Goal: Task Accomplishment & Management: Use online tool/utility

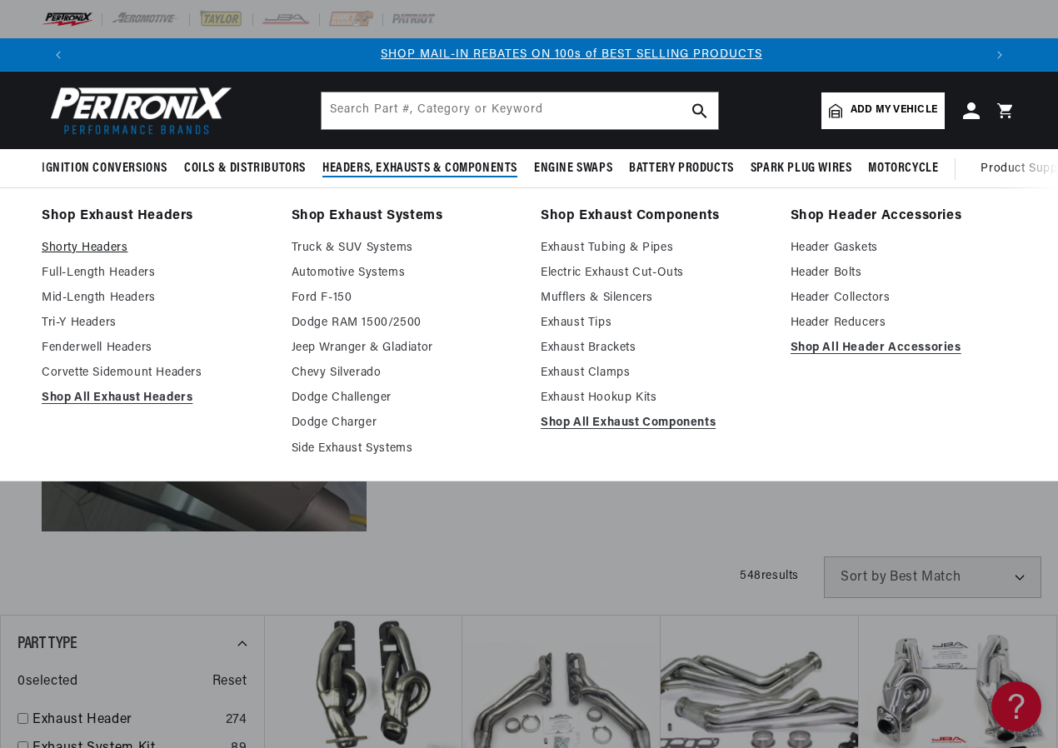
scroll to position [0, 908]
click at [96, 396] on link "Shop All Exhaust Headers" at bounding box center [155, 398] width 227 height 20
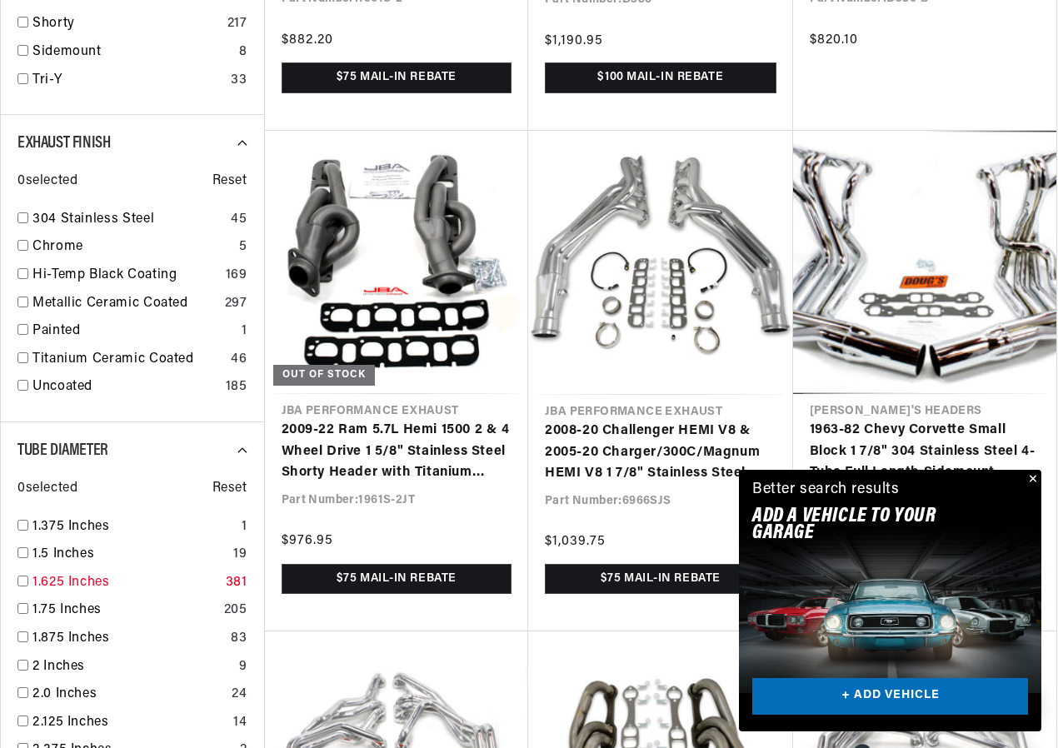
scroll to position [1749, 0]
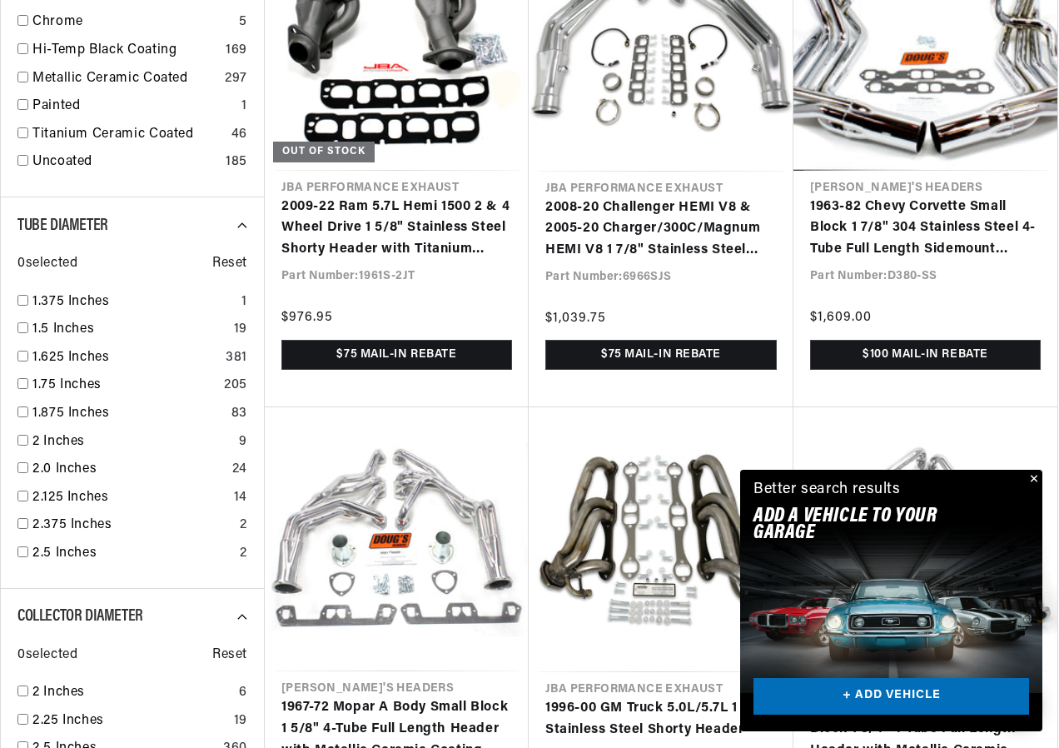
click at [1032, 476] on div "Close dialog FIND THE RIGHT PARTS Take our quick quiz using the button below, a…" at bounding box center [529, 374] width 1059 height 748
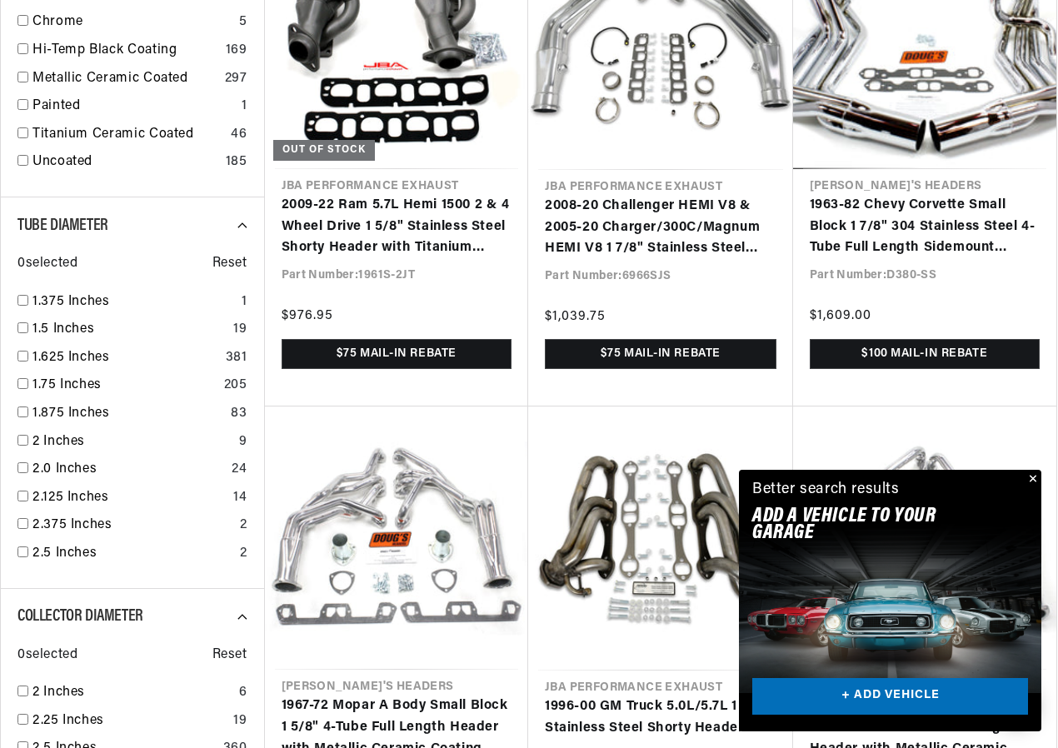
click at [1028, 475] on button "Close" at bounding box center [1031, 480] width 20 height 20
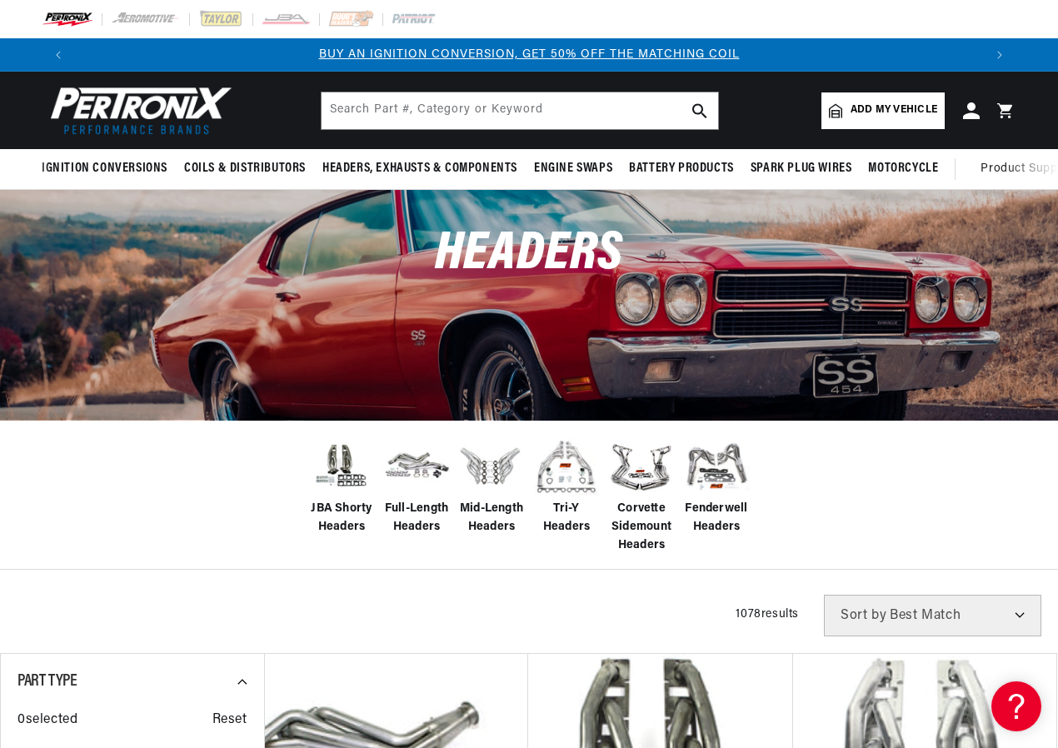
click at [892, 97] on link "Add my vehicle" at bounding box center [882, 110] width 123 height 37
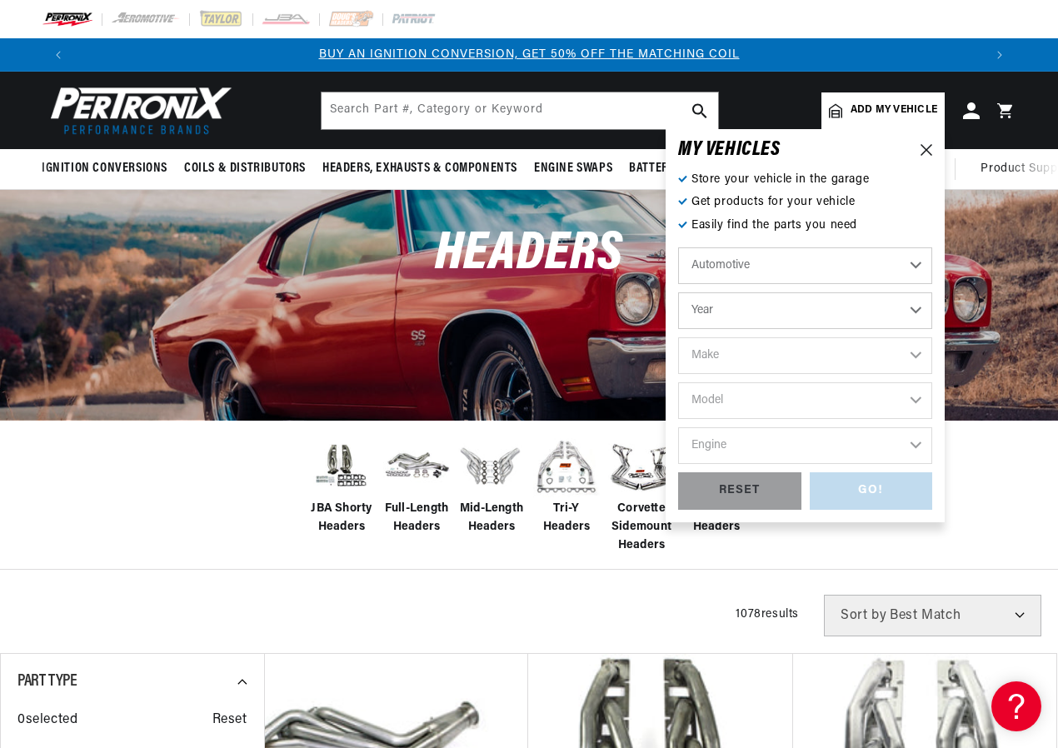
click at [733, 306] on select "Year [DATE] 2021 2020 2019 2018 2017 2016 2015 2014 2013 2012 2011 2010 2009 20…" at bounding box center [805, 310] width 254 height 37
click at [779, 311] on select "Year [DATE] 2021 2020 2019 2018 2017 2016 2015 2014 2013 2012 2011 2010 2009 20…" at bounding box center [805, 310] width 254 height 37
select select "2022"
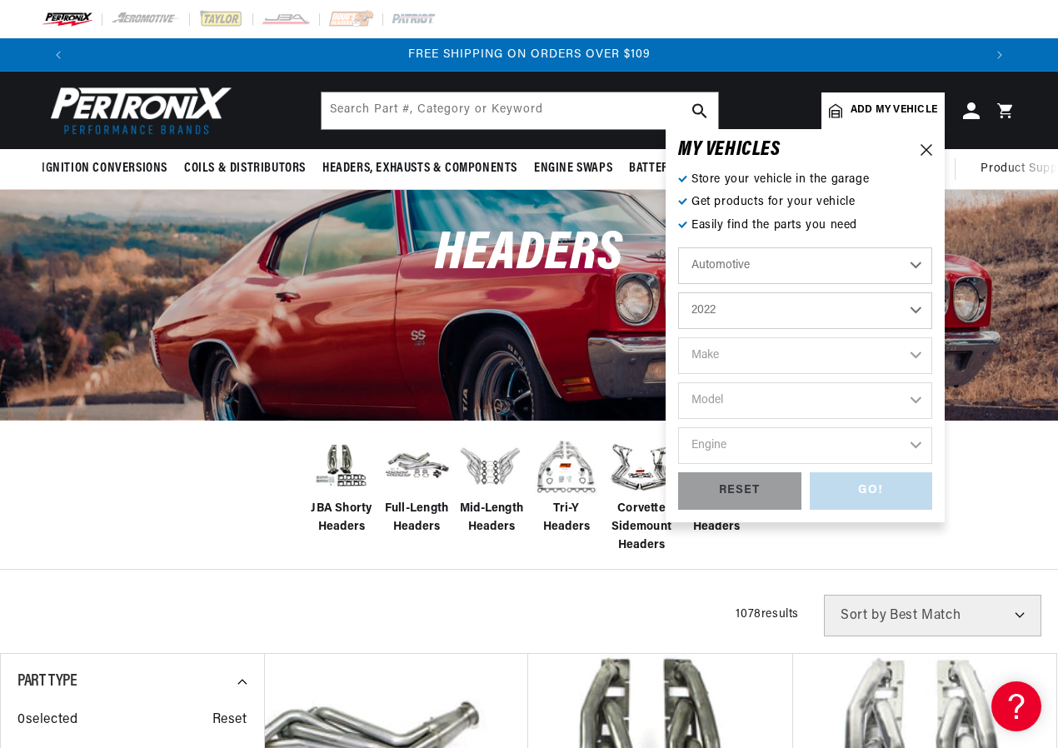
click at [678, 292] on select "Year [DATE] 2021 2020 2019 2018 2017 2016 2015 2014 2013 2012 2011 2010 2009 20…" at bounding box center [805, 310] width 254 height 37
select select "2022"
click at [724, 365] on select "Make Cadillac Chevrolet Chrysler Dodge Ford GMC INFINITI Jeep Nissan Ram" at bounding box center [805, 355] width 254 height 37
select select "Ford"
click at [678, 337] on select "Make Cadillac Chevrolet Chrysler Dodge Ford GMC INFINITI Jeep Nissan Ram" at bounding box center [805, 355] width 254 height 37
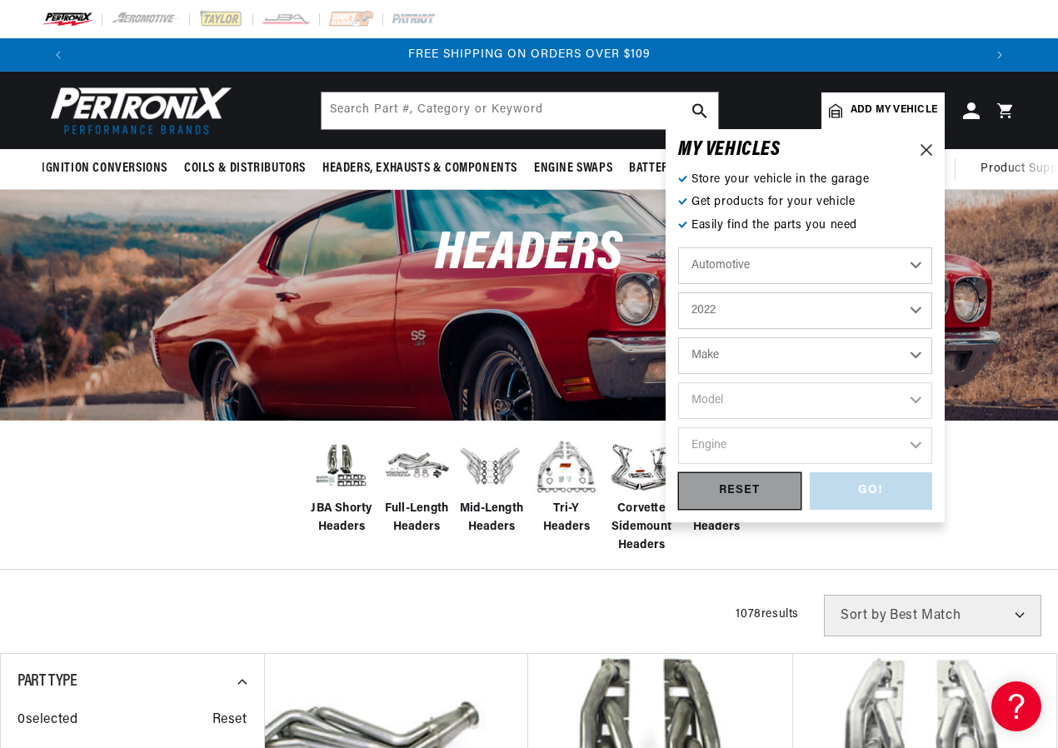
select select "Ford"
drag, startPoint x: 730, startPoint y: 406, endPoint x: 727, endPoint y: 415, distance: 8.7
click at [730, 406] on select "Model F-150 Mustang Ranger" at bounding box center [805, 400] width 254 height 37
select select "F-150"
click at [678, 382] on select "Model F-150 Mustang Ranger" at bounding box center [805, 400] width 254 height 37
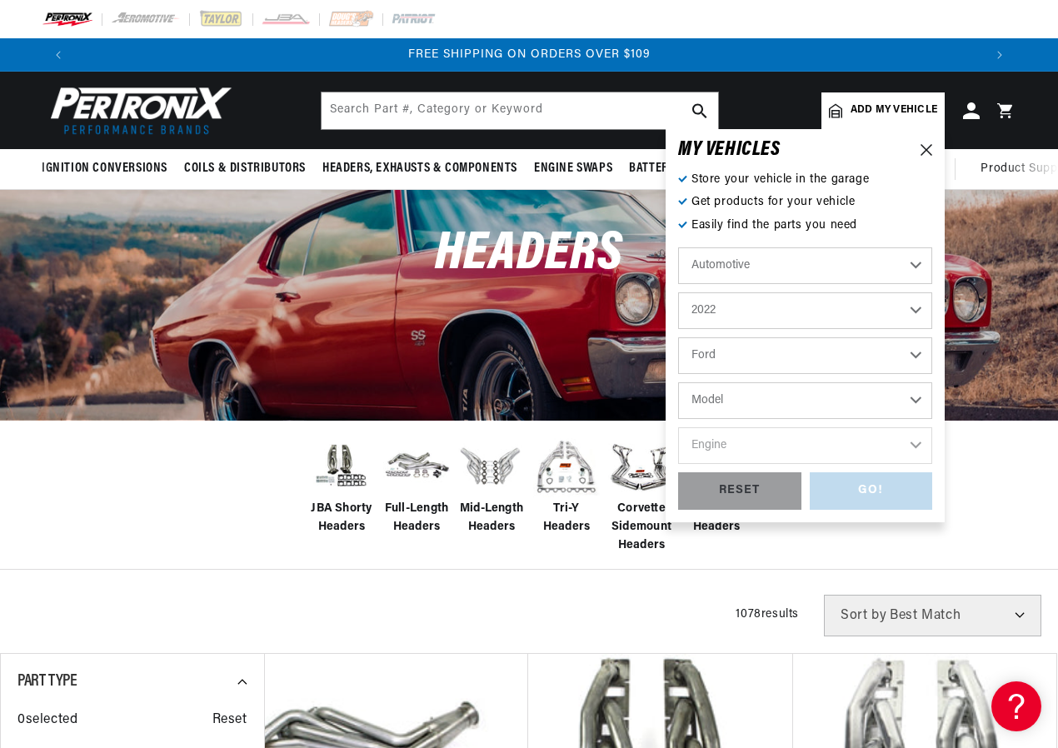
select select "F-150"
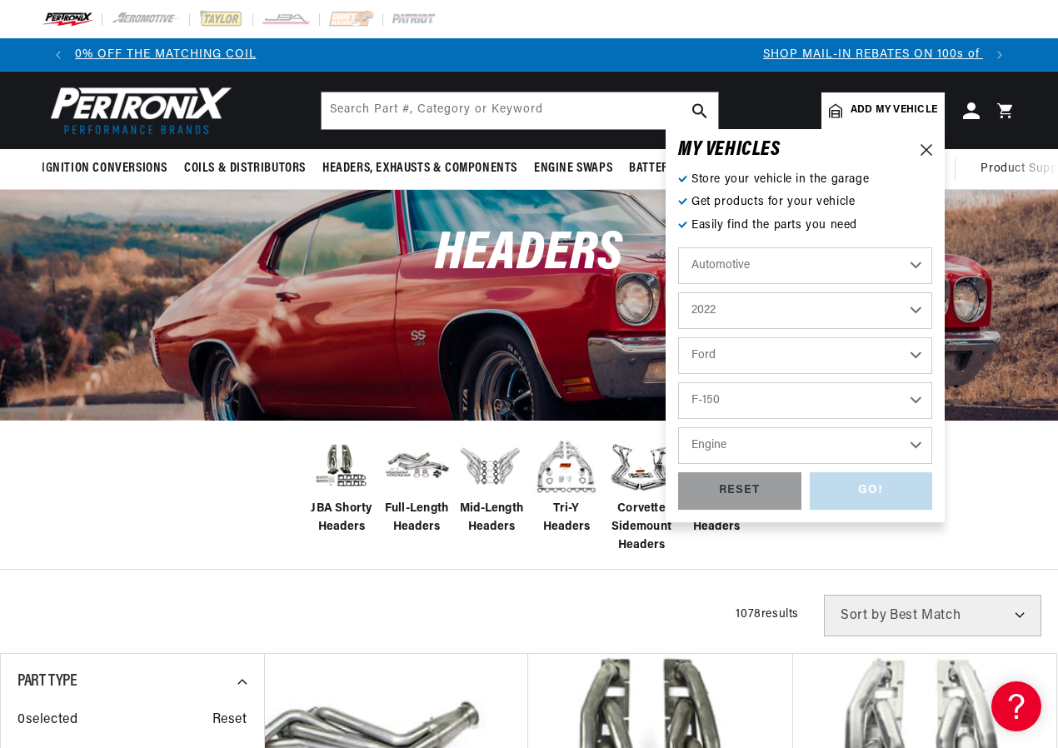
click at [727, 440] on select "Engine 5.0L" at bounding box center [805, 445] width 254 height 37
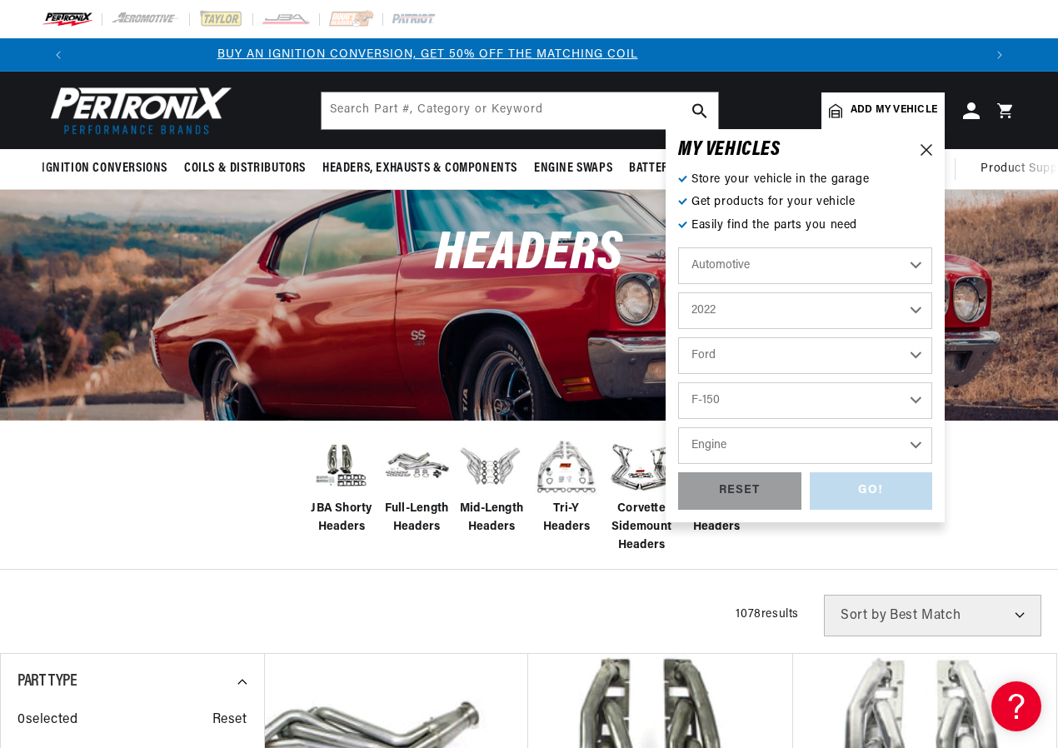
scroll to position [0, 0]
click at [986, 480] on div "JBA Shorty Headers Full-Length Headers Mid-Length Headers" at bounding box center [529, 495] width 1058 height 150
